Goal: Find specific page/section: Find specific page/section

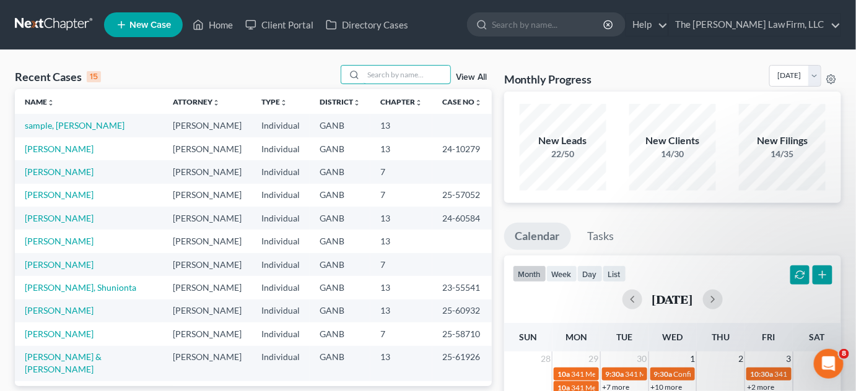
drag, startPoint x: 383, startPoint y: 79, endPoint x: 393, endPoint y: 66, distance: 15.5
click at [389, 72] on input "search" at bounding box center [406, 75] width 87 height 18
type input "[PERSON_NAME]"
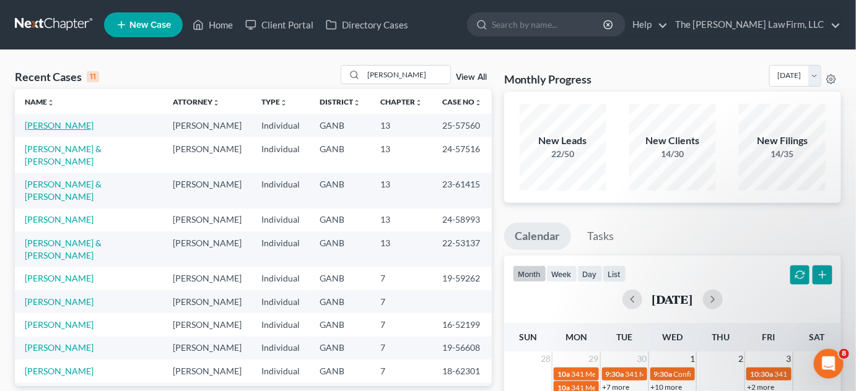
click at [69, 124] on link "[PERSON_NAME]" at bounding box center [59, 125] width 69 height 11
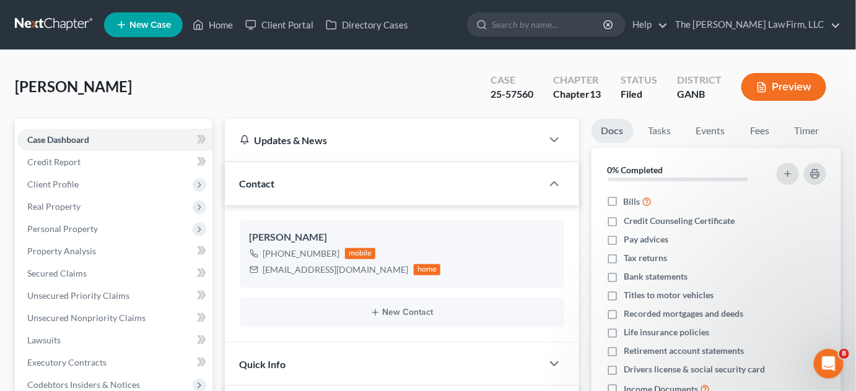
click at [36, 23] on link at bounding box center [54, 25] width 79 height 22
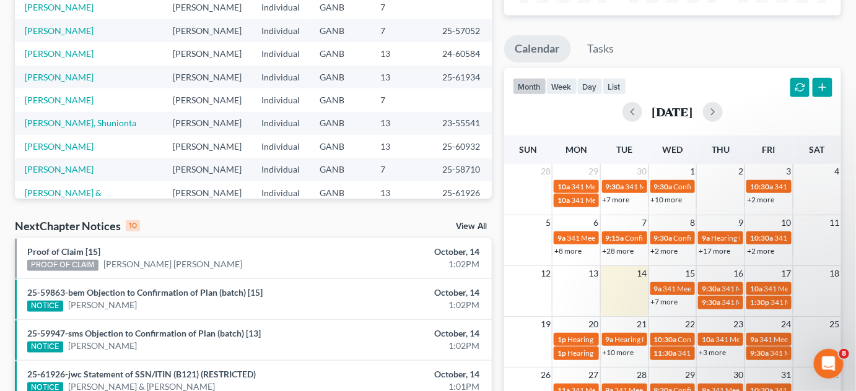
click at [674, 303] on link "+7 more" at bounding box center [664, 301] width 27 height 9
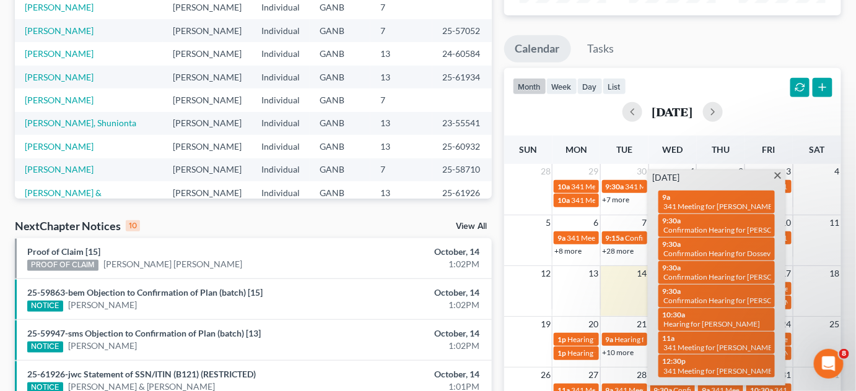
click at [774, 175] on span at bounding box center [777, 177] width 9 height 8
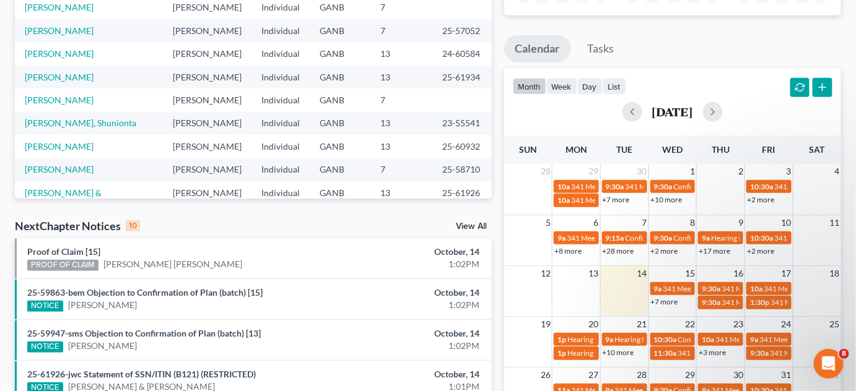
click at [620, 349] on link "+10 more" at bounding box center [618, 352] width 32 height 9
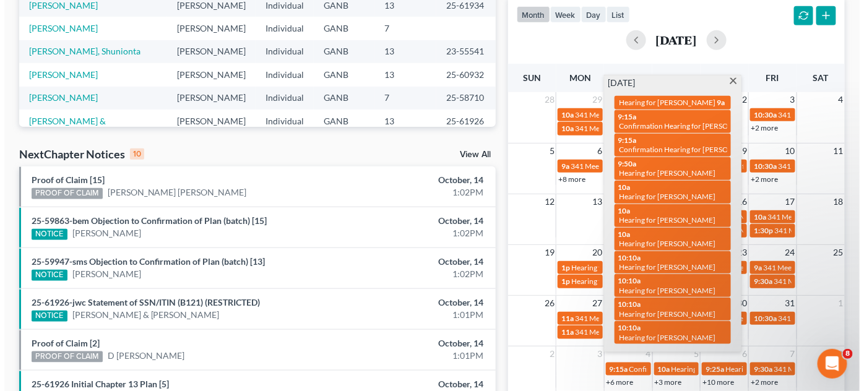
scroll to position [281, 0]
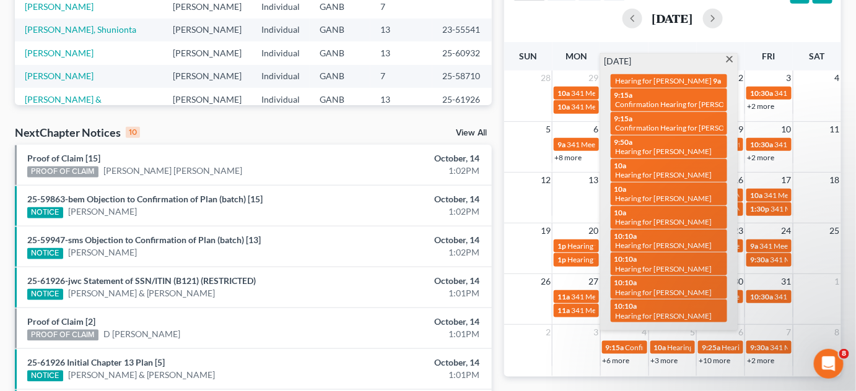
click at [683, 132] on span "Confirmation Hearing for [PERSON_NAME]" at bounding box center [686, 127] width 142 height 9
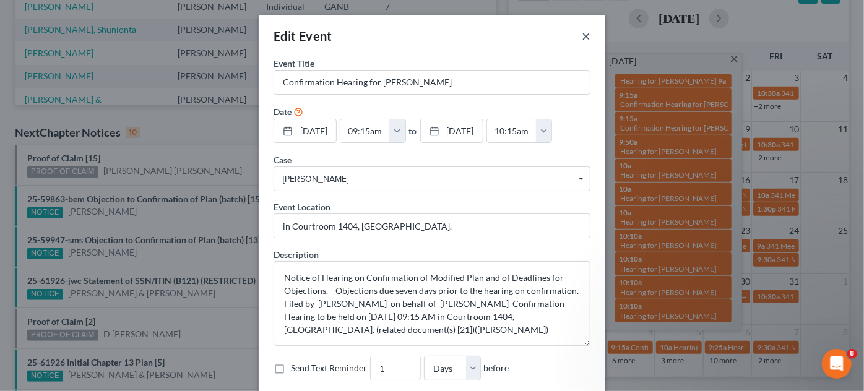
click at [583, 37] on button "×" at bounding box center [586, 35] width 9 height 15
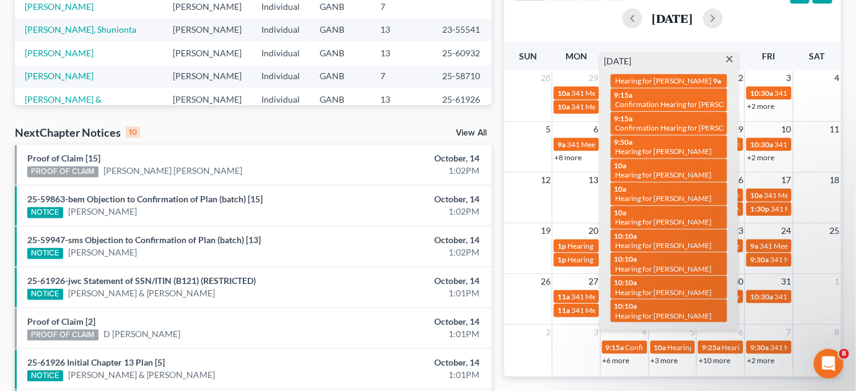
click at [731, 61] on span at bounding box center [729, 60] width 9 height 8
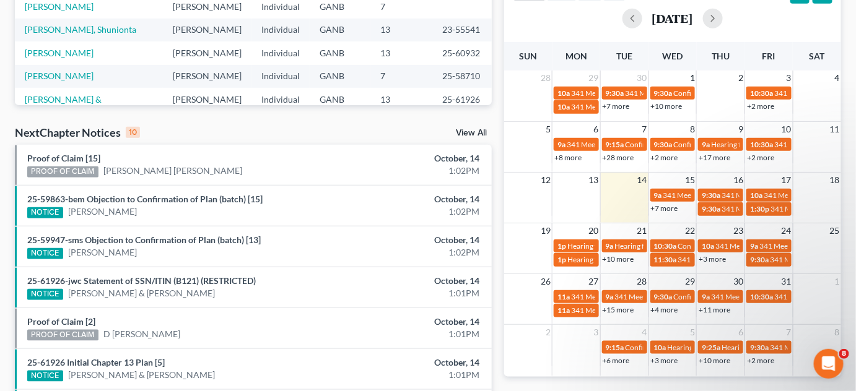
click at [682, 241] on span "Confirmation Hearing for [PERSON_NAME]" at bounding box center [749, 245] width 142 height 9
select select "Days"
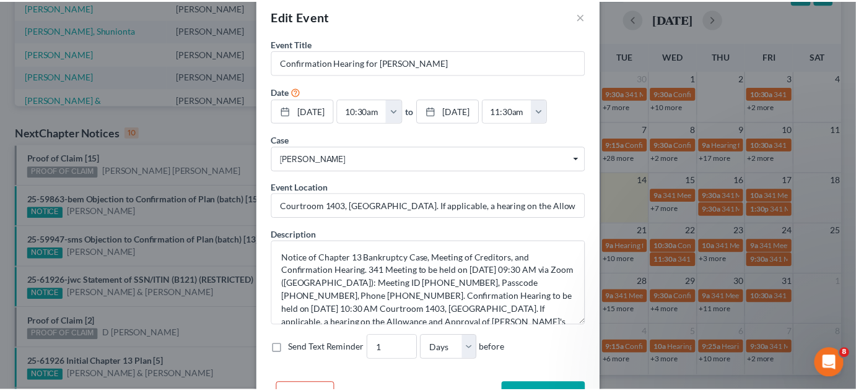
scroll to position [0, 0]
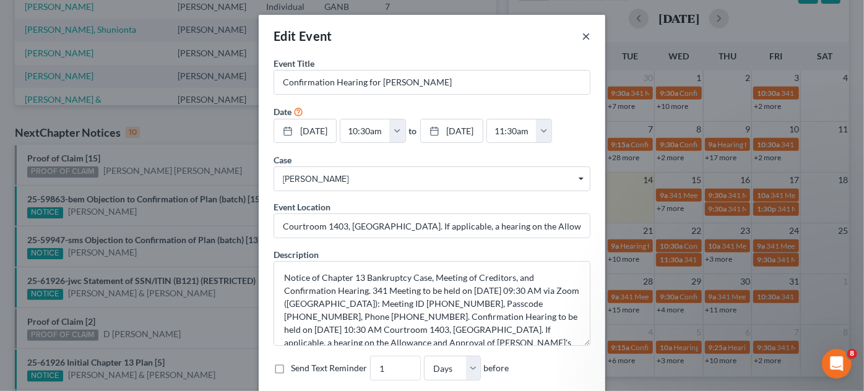
click at [584, 37] on button "×" at bounding box center [586, 35] width 9 height 15
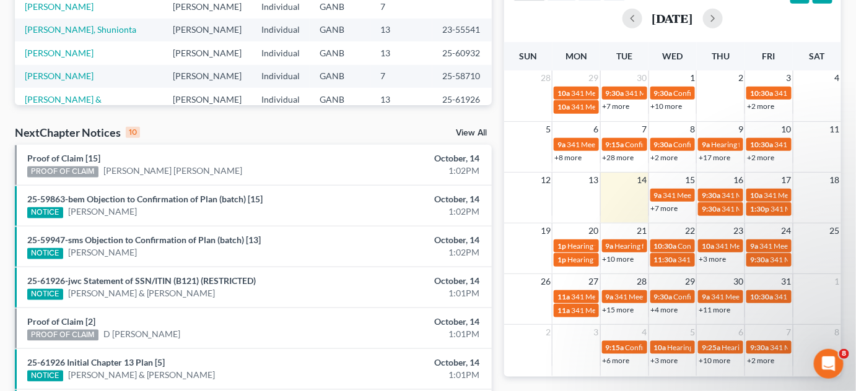
click at [713, 259] on link "+3 more" at bounding box center [711, 258] width 27 height 9
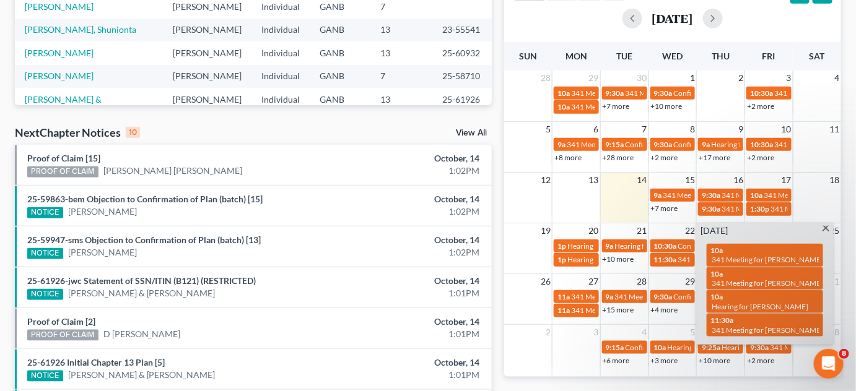
click at [823, 229] on span at bounding box center [825, 230] width 9 height 8
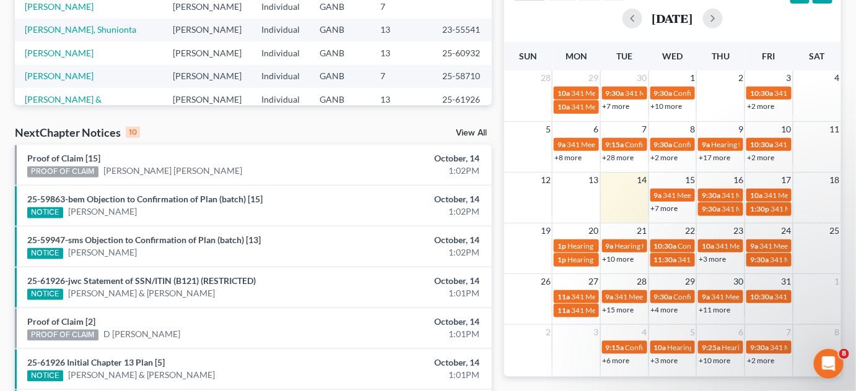
click at [627, 259] on link "+10 more" at bounding box center [618, 258] width 32 height 9
